Goal: Browse casually

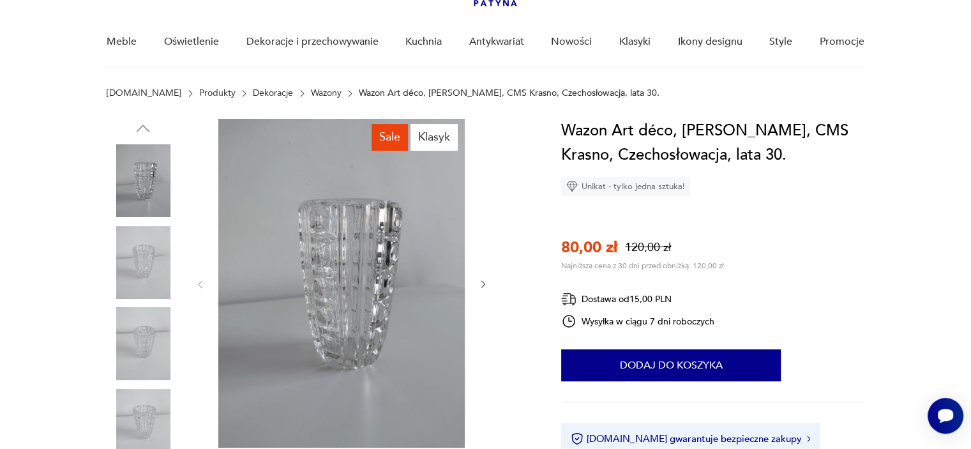
click at [481, 287] on icon "button" at bounding box center [483, 284] width 11 height 11
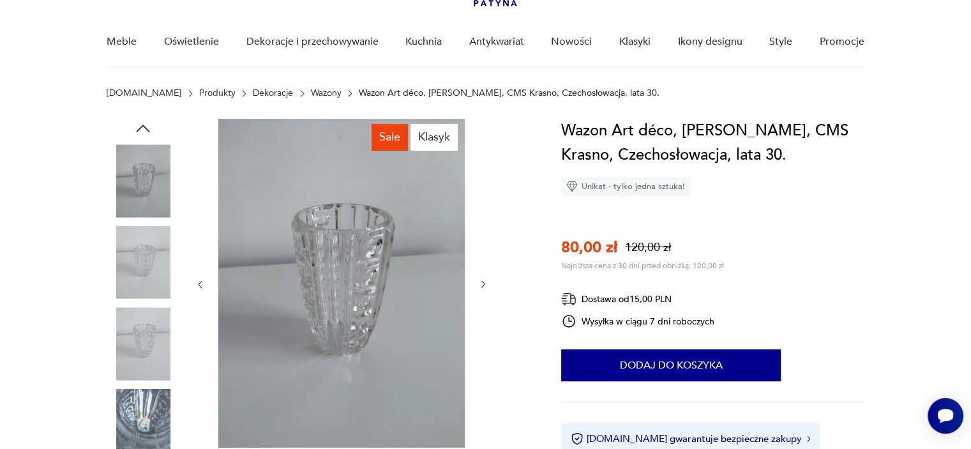
click at [481, 287] on icon "button" at bounding box center [483, 284] width 11 height 11
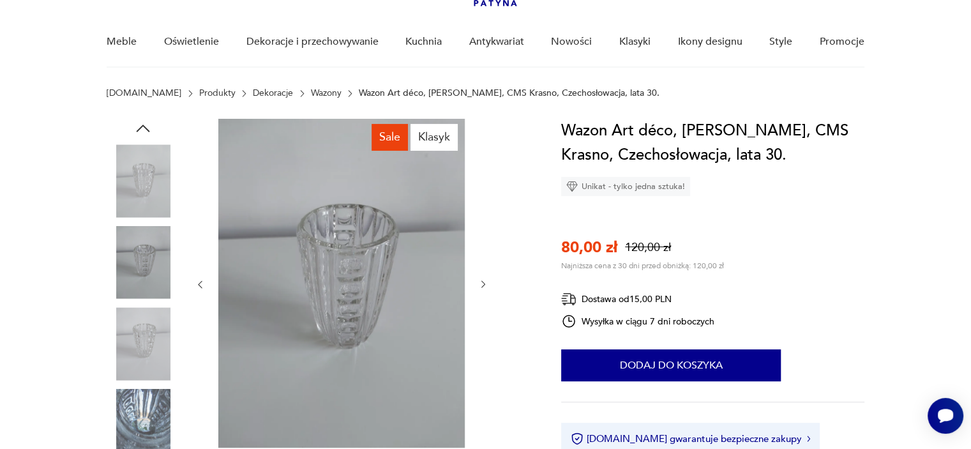
click at [481, 287] on icon "button" at bounding box center [483, 284] width 11 height 11
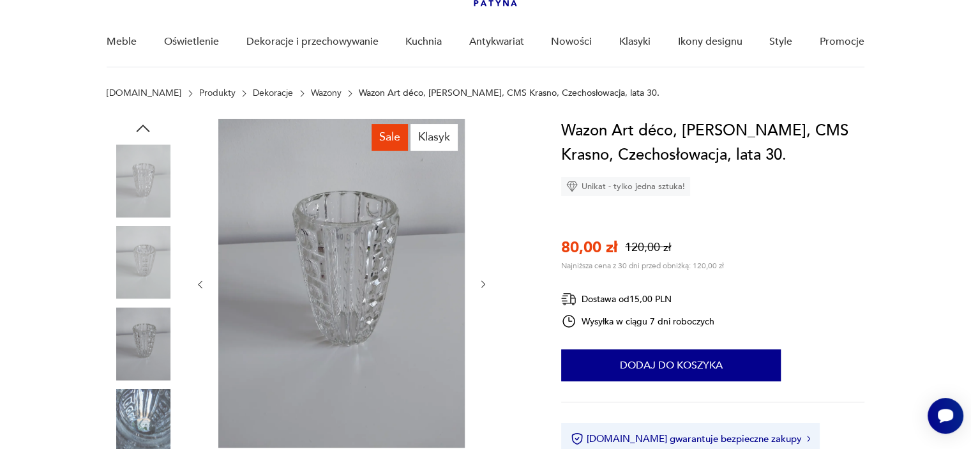
click at [481, 287] on icon "button" at bounding box center [483, 284] width 11 height 11
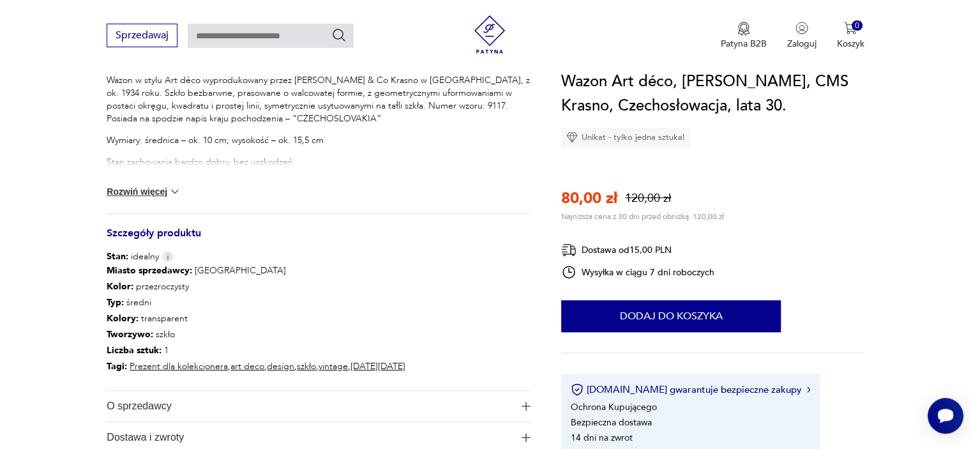
scroll to position [554, 0]
click at [149, 184] on button "Rozwiń więcej" at bounding box center [144, 190] width 74 height 13
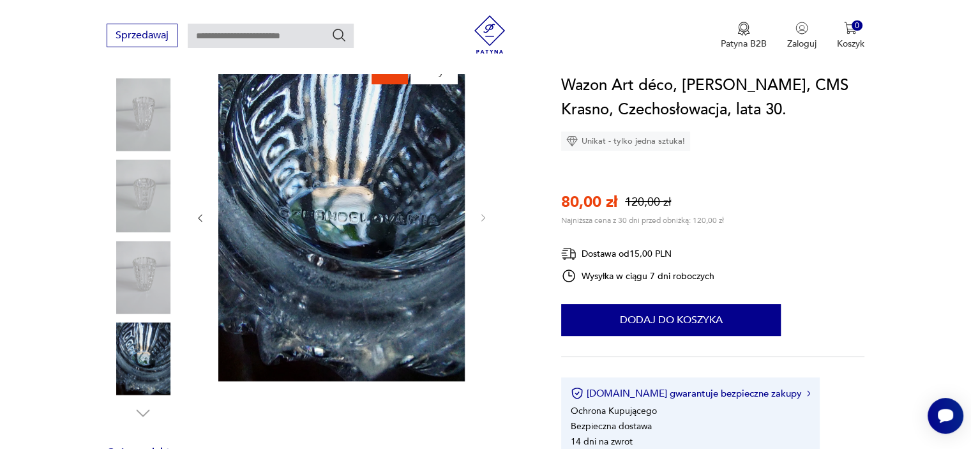
scroll to position [174, 0]
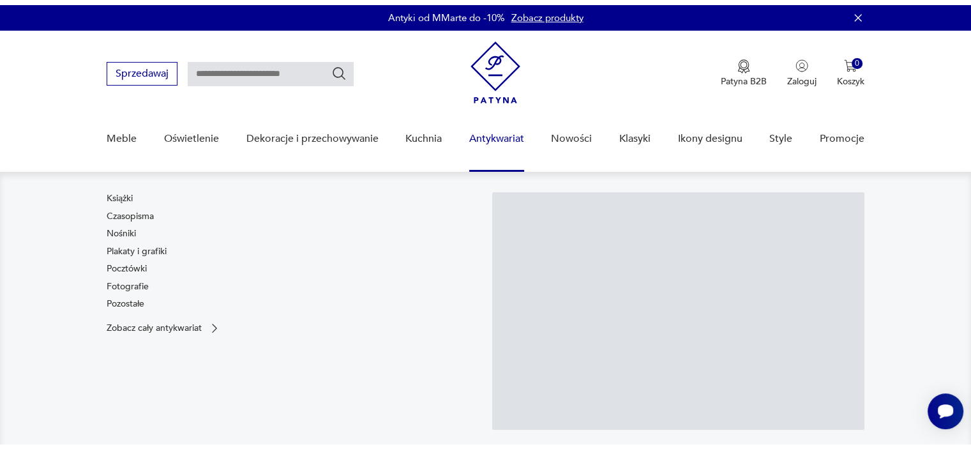
scroll to position [130, 0]
